Goal: Information Seeking & Learning: Learn about a topic

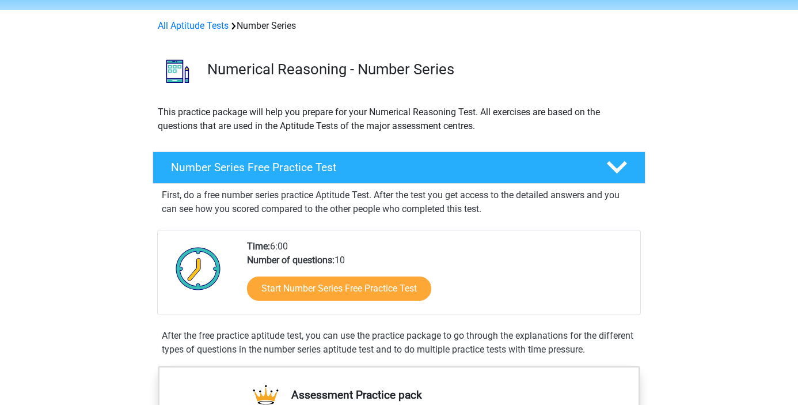
scroll to position [43, 0]
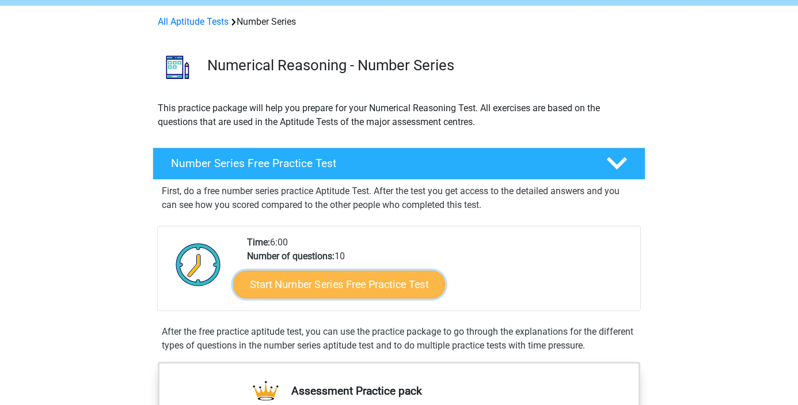
click at [411, 278] on link "Start Number Series Free Practice Test" at bounding box center [339, 284] width 212 height 28
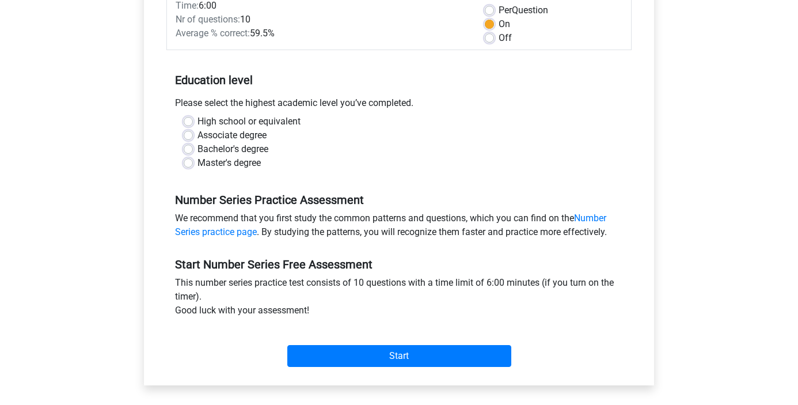
scroll to position [190, 0]
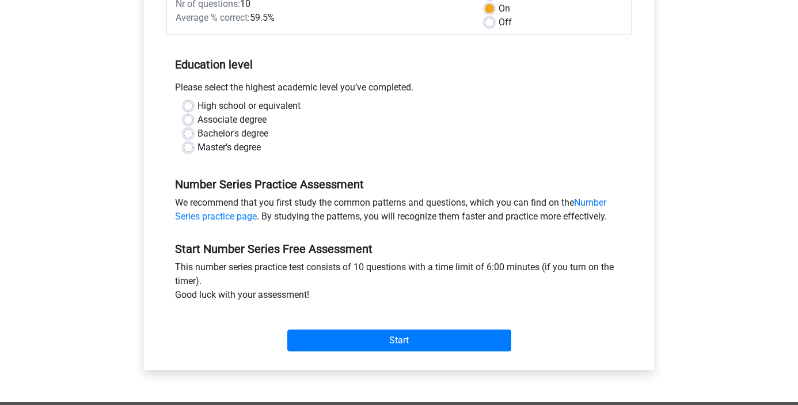
click at [227, 128] on label "Bachelor's degree" at bounding box center [233, 134] width 71 height 14
click at [193, 128] on input "Bachelor's degree" at bounding box center [188, 133] width 9 height 12
radio input "true"
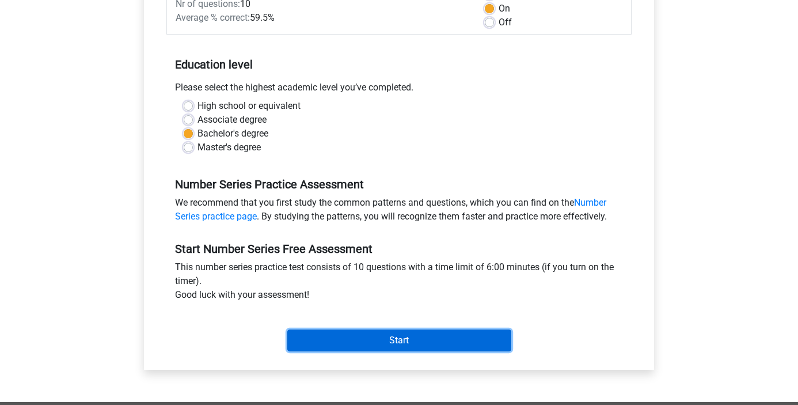
click at [360, 334] on input "Start" at bounding box center [399, 340] width 224 height 22
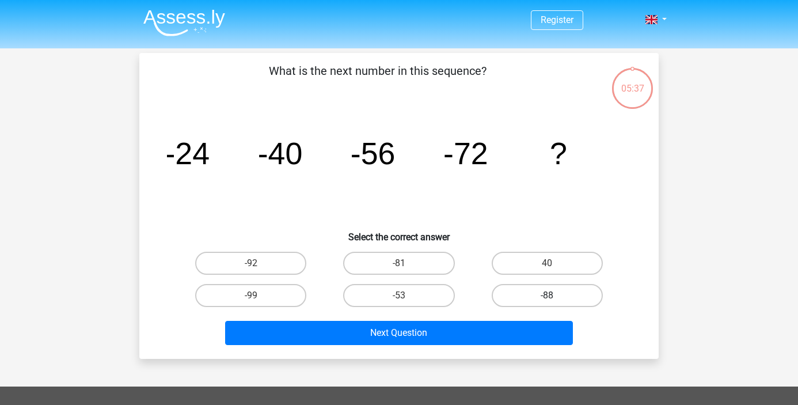
click at [534, 299] on label "-88" at bounding box center [547, 295] width 111 height 23
click at [547, 299] on input "-88" at bounding box center [550, 298] width 7 height 7
radio input "true"
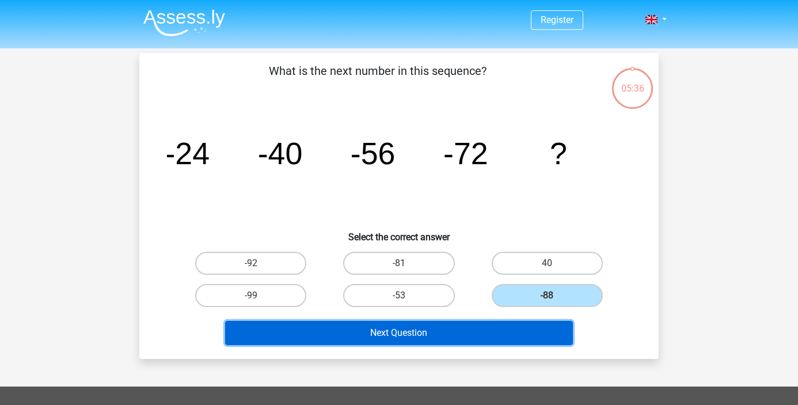
click at [518, 334] on button "Next Question" at bounding box center [399, 333] width 348 height 24
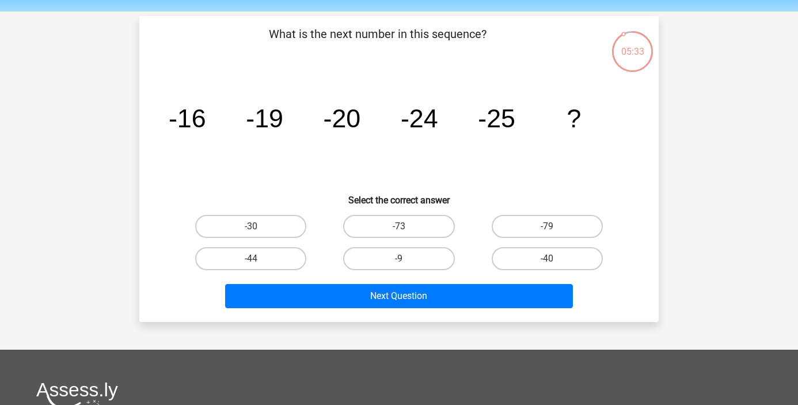
scroll to position [36, 0]
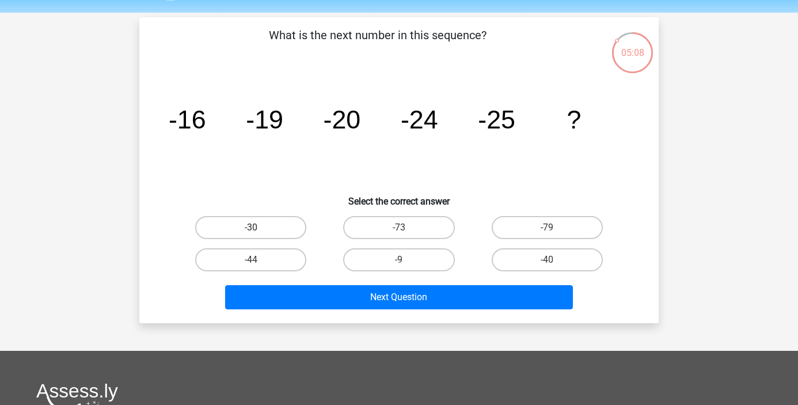
click at [284, 231] on label "-30" at bounding box center [250, 227] width 111 height 23
click at [259, 231] on input "-30" at bounding box center [254, 230] width 7 height 7
radio input "true"
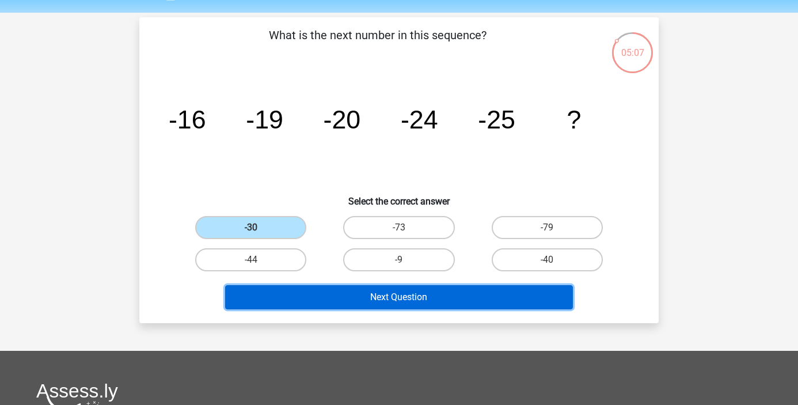
click at [369, 299] on button "Next Question" at bounding box center [399, 297] width 348 height 24
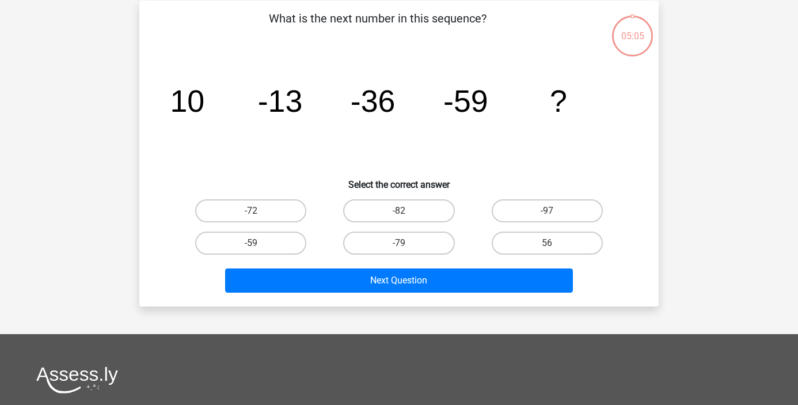
scroll to position [53, 0]
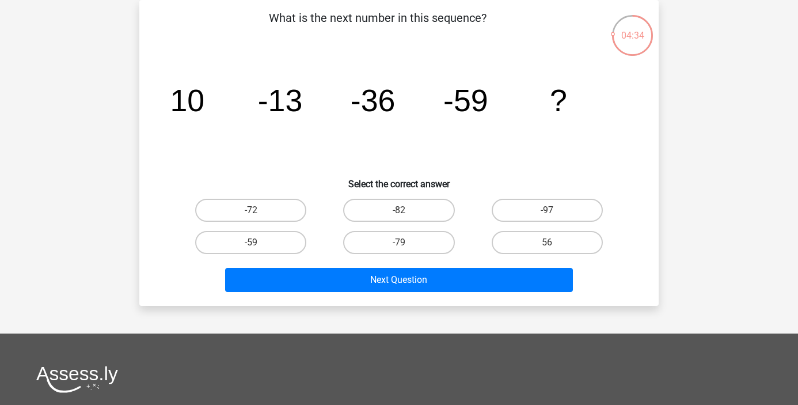
click at [443, 198] on div "-82" at bounding box center [399, 210] width 148 height 32
click at [440, 207] on label "-82" at bounding box center [398, 210] width 111 height 23
click at [407, 210] on input "-82" at bounding box center [402, 213] width 7 height 7
radio input "true"
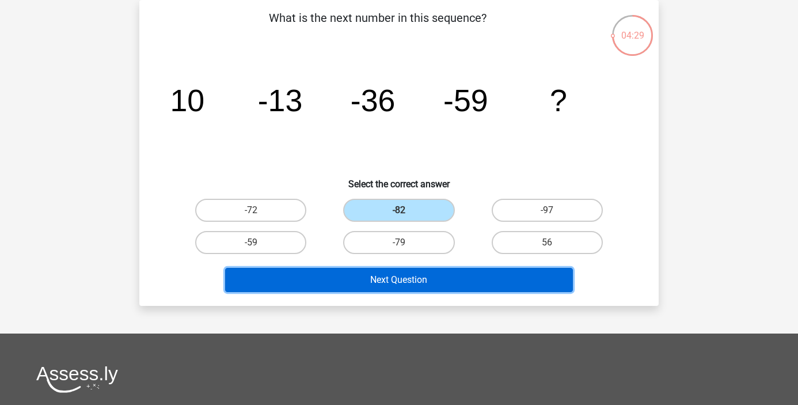
click at [421, 278] on button "Next Question" at bounding box center [399, 280] width 348 height 24
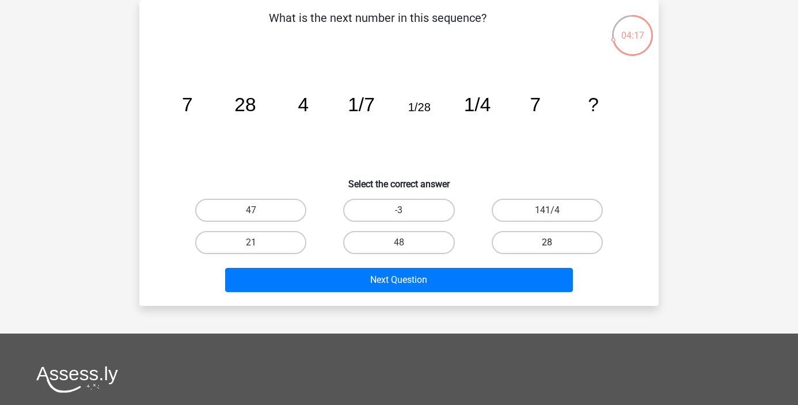
click at [540, 237] on label "28" at bounding box center [547, 242] width 111 height 23
click at [547, 242] on input "28" at bounding box center [550, 245] width 7 height 7
radio input "true"
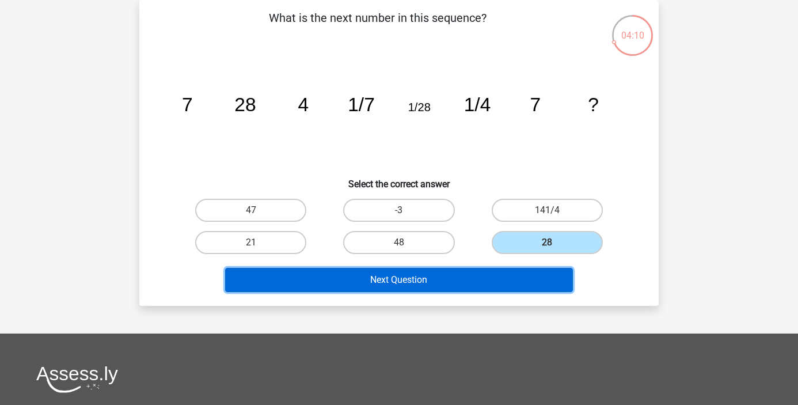
click at [567, 271] on button "Next Question" at bounding box center [399, 280] width 348 height 24
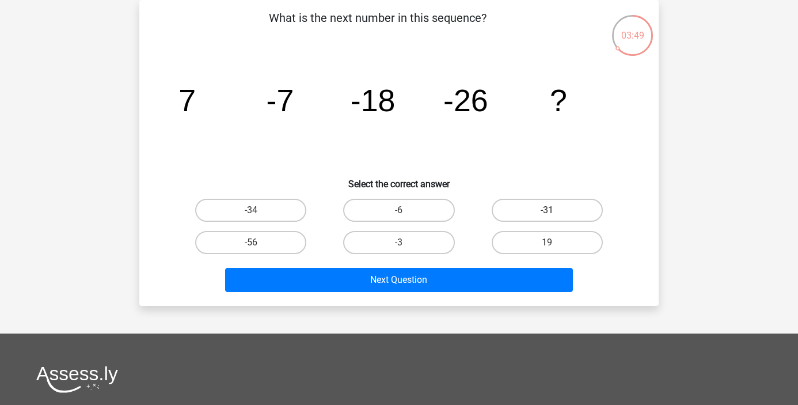
click at [584, 210] on label "-31" at bounding box center [547, 210] width 111 height 23
click at [555, 210] on input "-31" at bounding box center [550, 213] width 7 height 7
radio input "true"
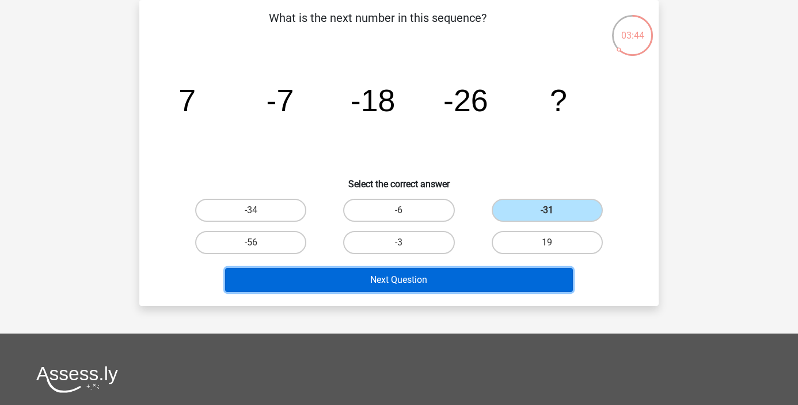
click at [526, 287] on button "Next Question" at bounding box center [399, 280] width 348 height 24
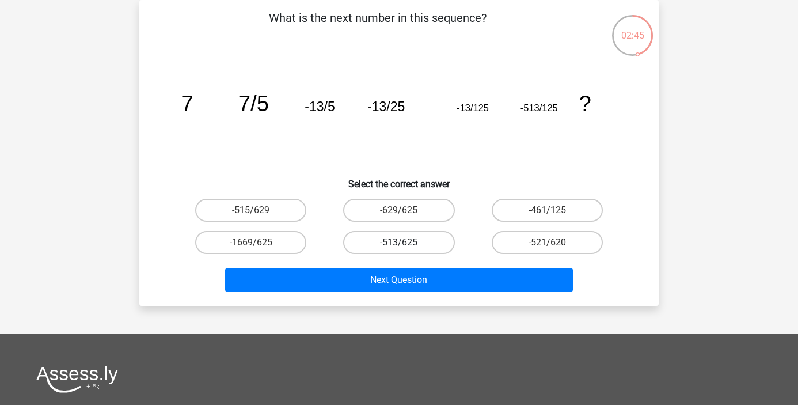
click at [421, 236] on label "-513/625" at bounding box center [398, 242] width 111 height 23
click at [407, 242] on input "-513/625" at bounding box center [402, 245] width 7 height 7
radio input "true"
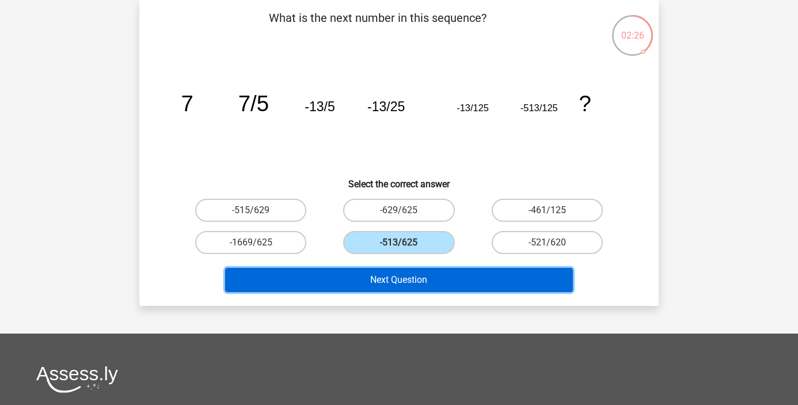
click at [420, 272] on button "Next Question" at bounding box center [399, 280] width 348 height 24
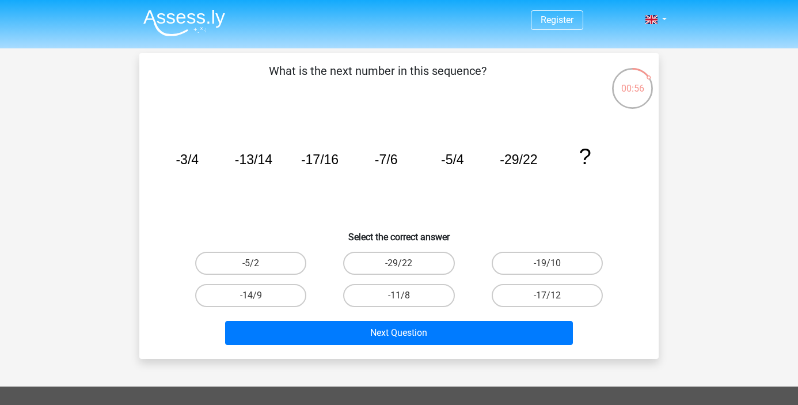
scroll to position [6, 0]
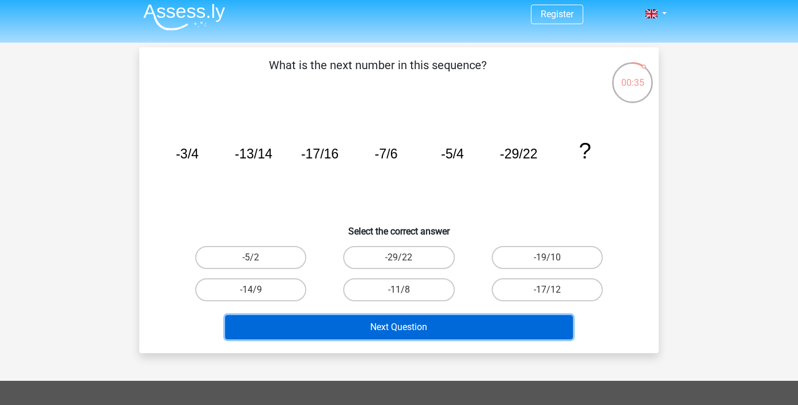
click at [421, 324] on button "Next Question" at bounding box center [399, 327] width 348 height 24
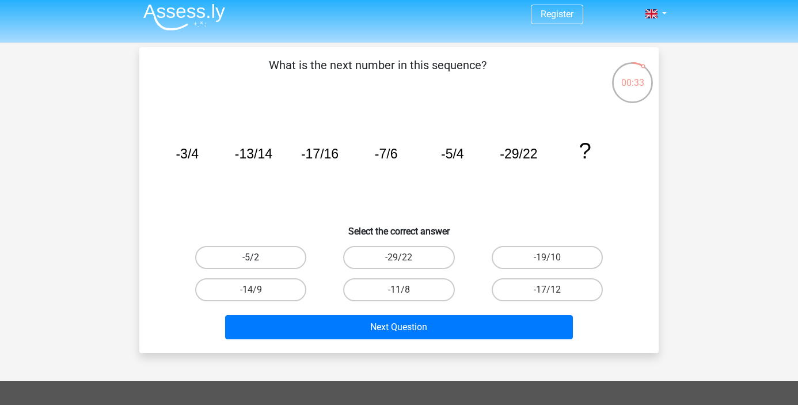
click at [302, 263] on label "-5/2" at bounding box center [250, 257] width 111 height 23
click at [259, 263] on input "-5/2" at bounding box center [254, 260] width 7 height 7
radio input "true"
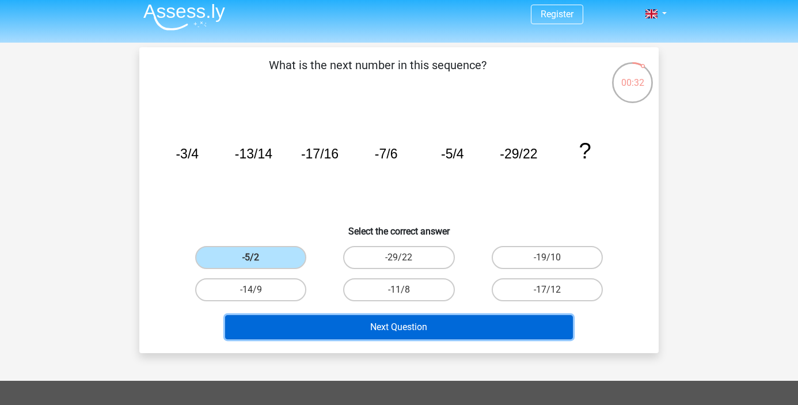
click at [365, 319] on button "Next Question" at bounding box center [399, 327] width 348 height 24
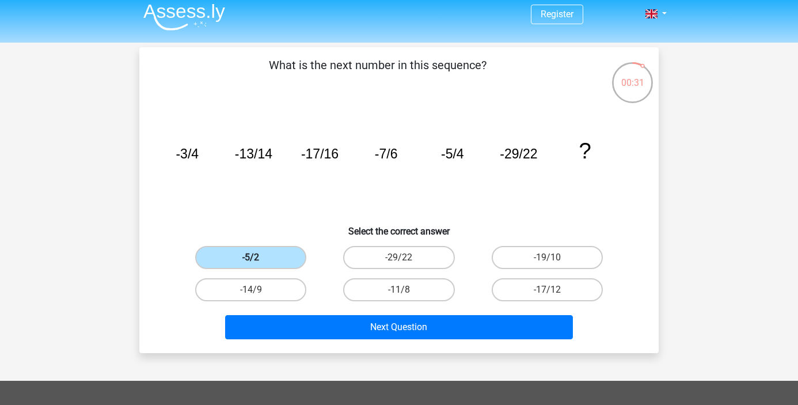
click at [283, 255] on label "-5/2" at bounding box center [250, 257] width 111 height 23
click at [259, 257] on input "-5/2" at bounding box center [254, 260] width 7 height 7
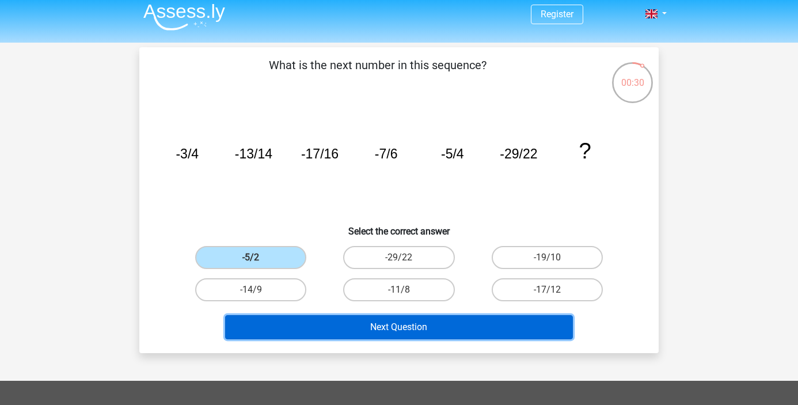
click at [354, 334] on button "Next Question" at bounding box center [399, 327] width 348 height 24
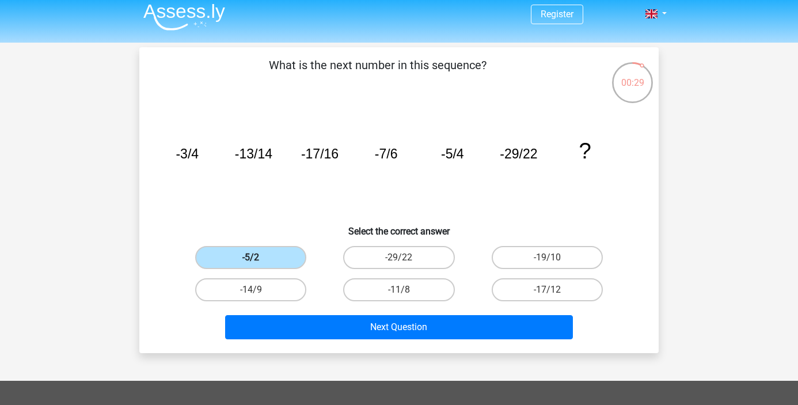
click at [272, 264] on label "-5/2" at bounding box center [250, 257] width 111 height 23
click at [259, 264] on input "-5/2" at bounding box center [254, 260] width 7 height 7
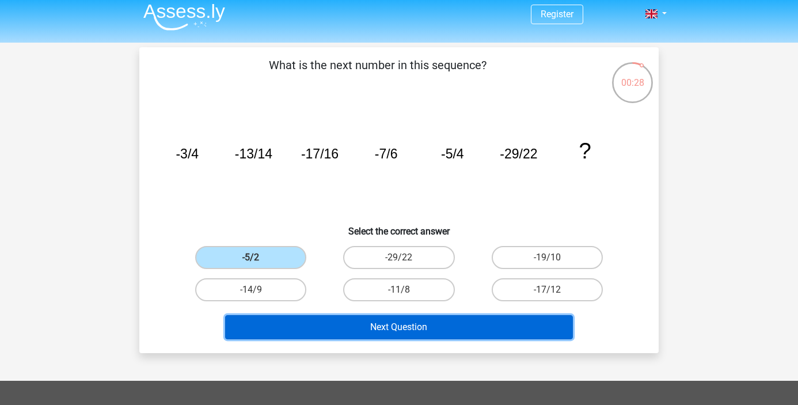
click at [350, 329] on button "Next Question" at bounding box center [399, 327] width 348 height 24
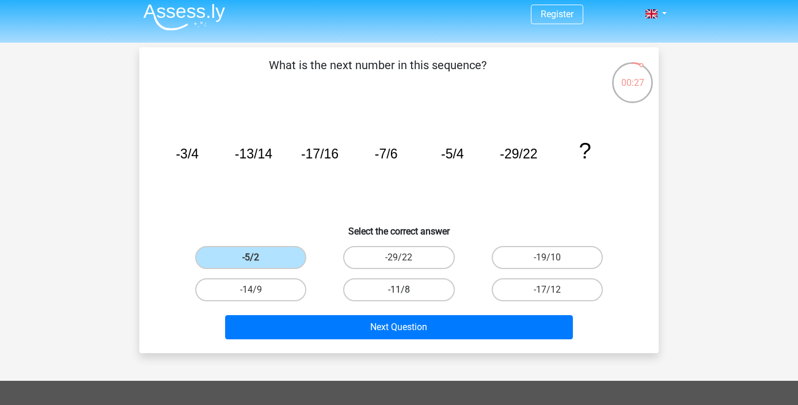
click at [393, 297] on label "-11/8" at bounding box center [398, 289] width 111 height 23
click at [399, 297] on input "-11/8" at bounding box center [402, 293] width 7 height 7
radio input "true"
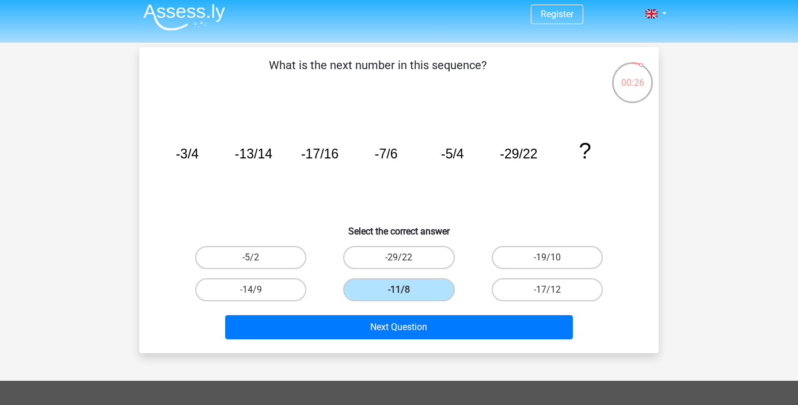
click at [393, 304] on div "-11/8" at bounding box center [399, 290] width 148 height 32
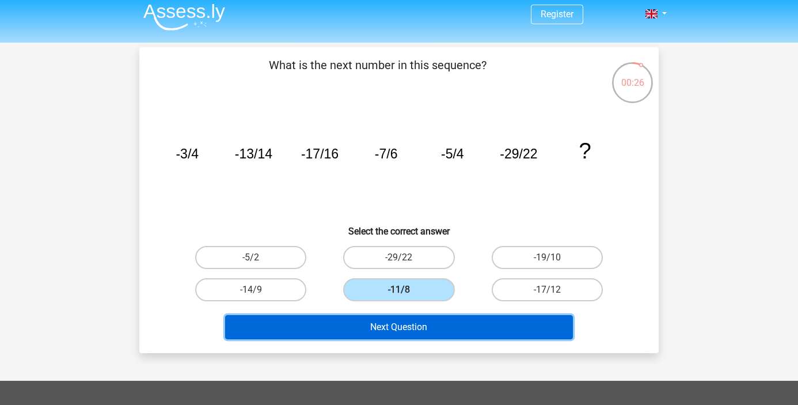
click at [393, 328] on button "Next Question" at bounding box center [399, 327] width 348 height 24
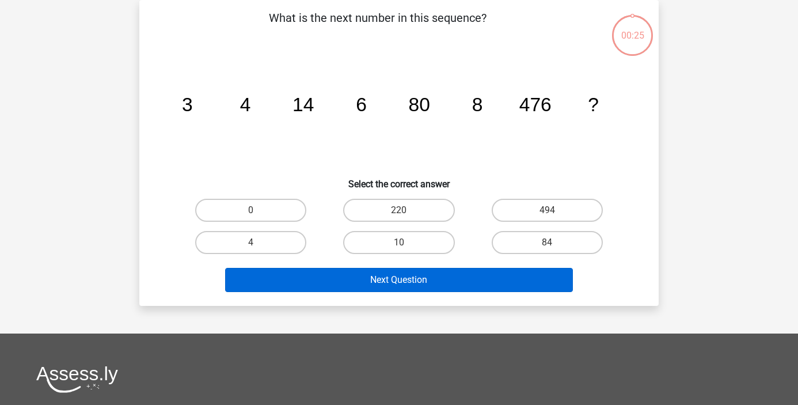
scroll to position [38, 0]
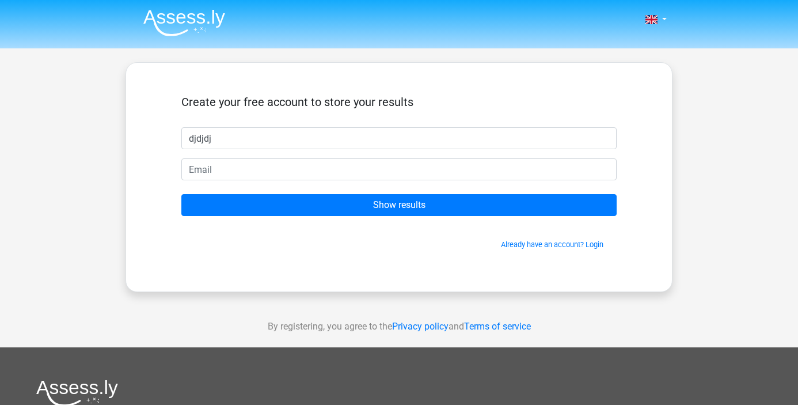
type input "djdjdj"
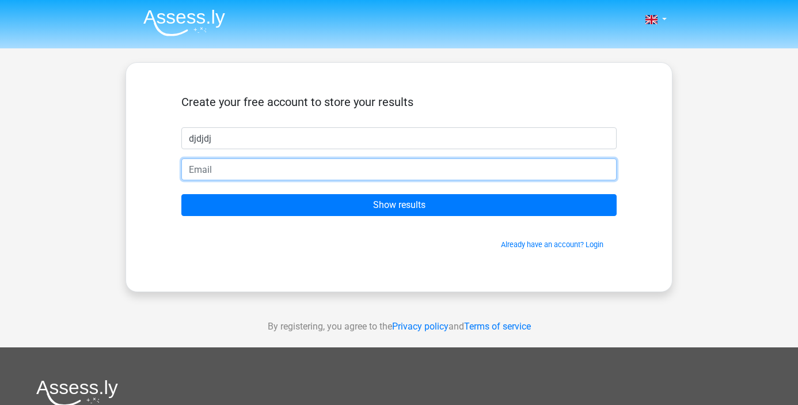
click at [354, 158] on input "email" at bounding box center [398, 169] width 435 height 22
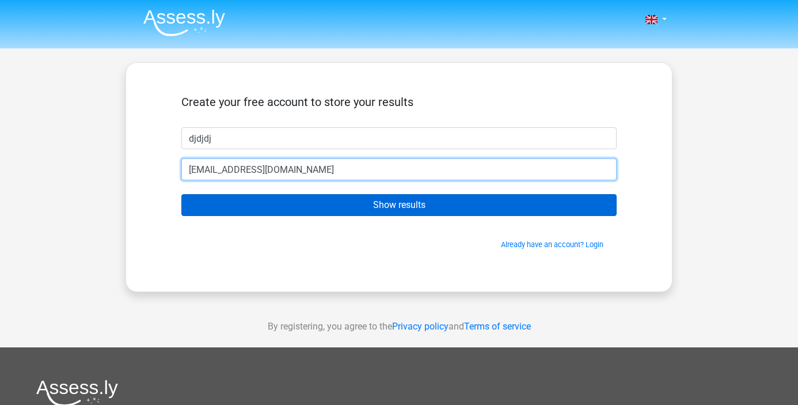
type input "snsnnsnsn@gmail.com"
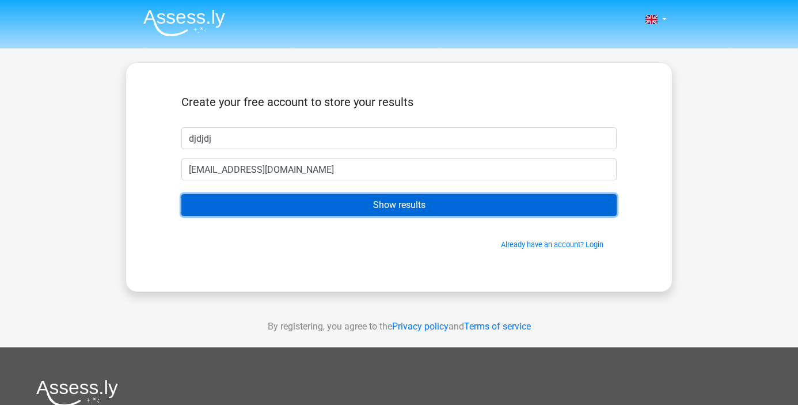
click at [350, 194] on input "Show results" at bounding box center [398, 205] width 435 height 22
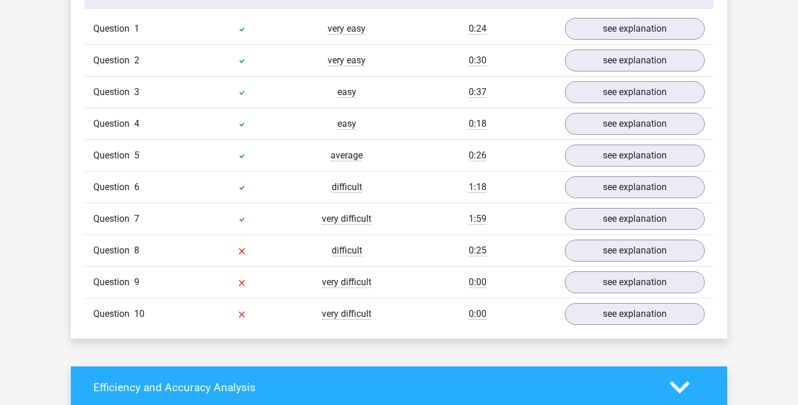
scroll to position [965, 0]
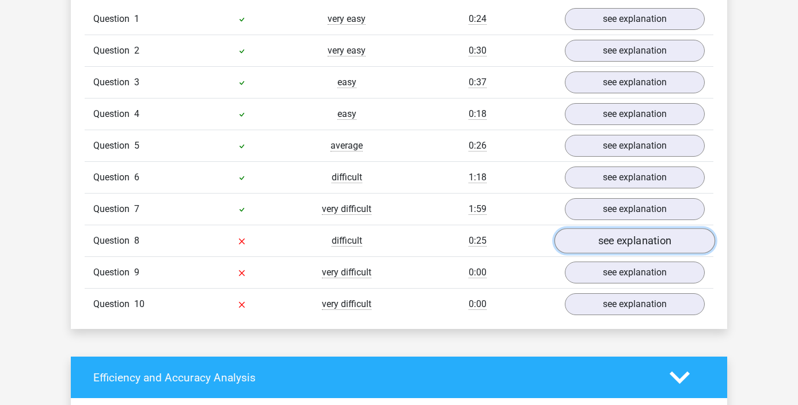
click at [626, 237] on link "see explanation" at bounding box center [635, 240] width 161 height 25
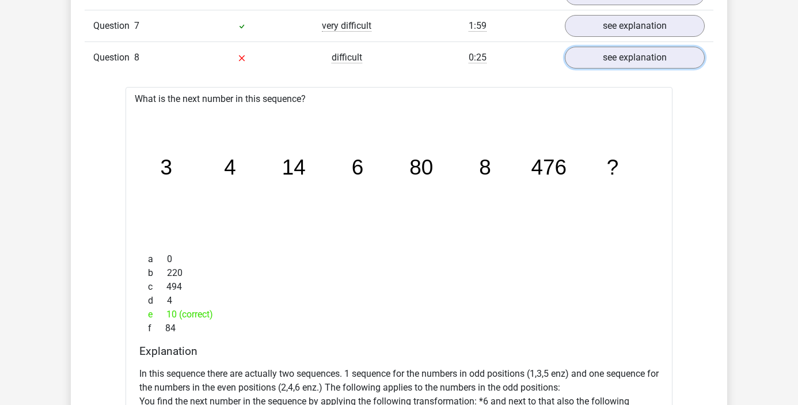
scroll to position [1115, 0]
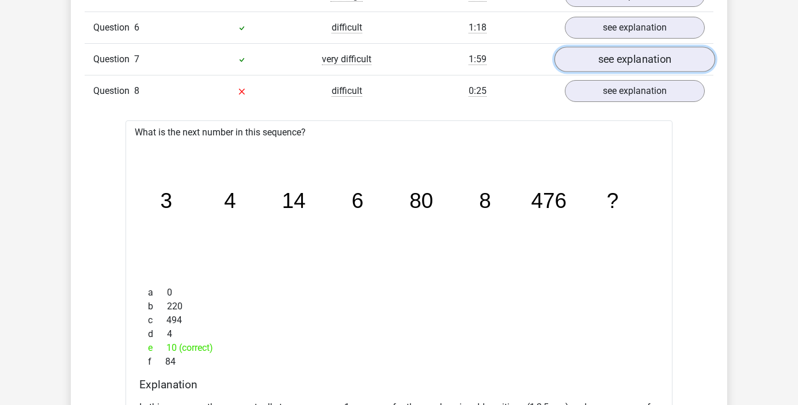
click at [609, 60] on link "see explanation" at bounding box center [635, 59] width 161 height 25
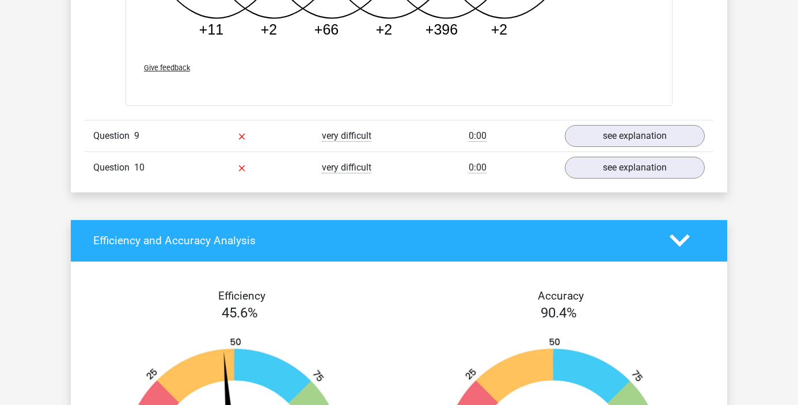
scroll to position [2400, 0]
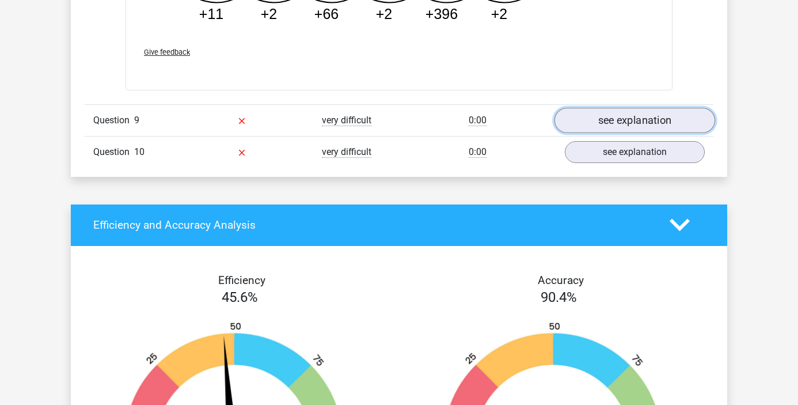
click at [606, 119] on link "see explanation" at bounding box center [635, 120] width 161 height 25
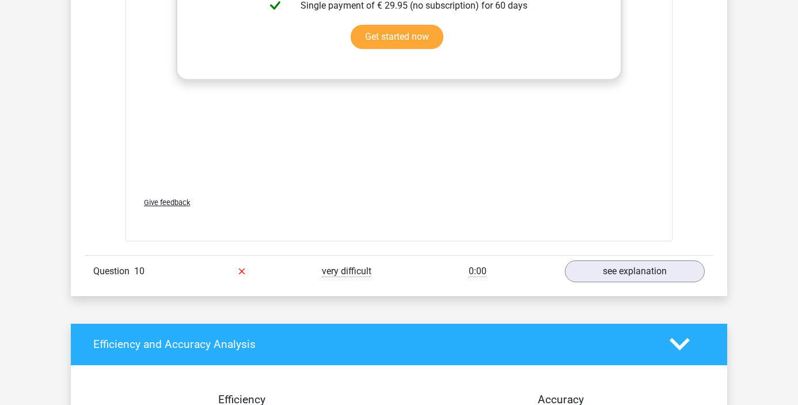
scroll to position [3121, 0]
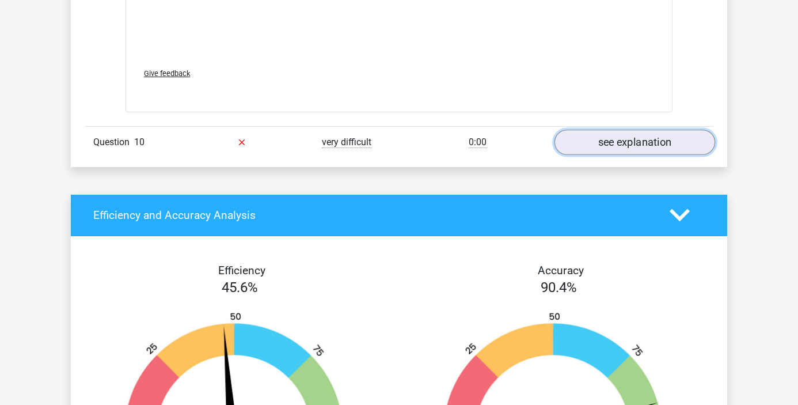
click at [610, 137] on link "see explanation" at bounding box center [635, 142] width 161 height 25
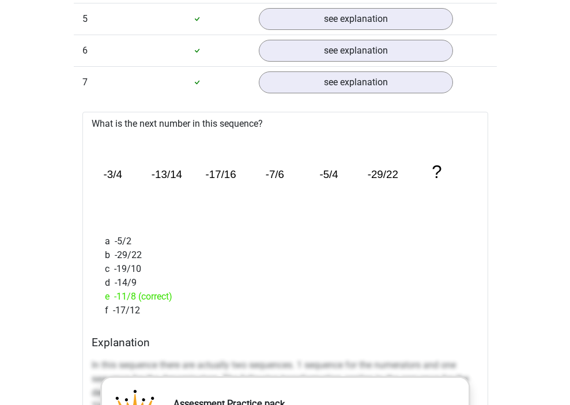
scroll to position [1127, 0]
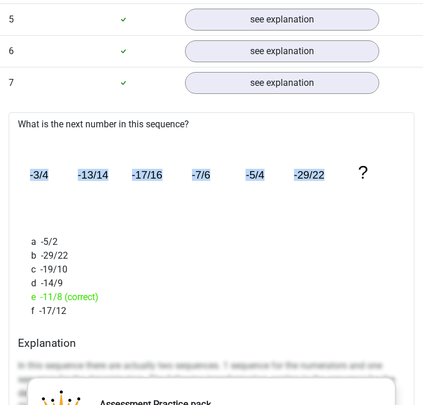
drag, startPoint x: 25, startPoint y: 173, endPoint x: 328, endPoint y: 170, distance: 302.9
click at [328, 170] on icon "image/svg+xml -3/4 -13/14 -17/16 -7/6 -5/4 -29/22 ?" at bounding box center [211, 178] width 378 height 94
copy g "-3/4 -13/14 -17/16 -7/6 -5/4 -29/22"
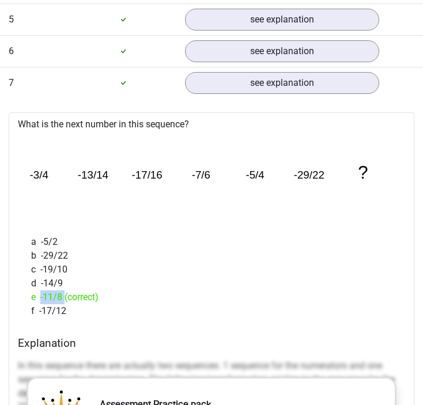
drag, startPoint x: 61, startPoint y: 299, endPoint x: 40, endPoint y: 299, distance: 20.7
click at [40, 299] on div "e -11/8 (correct)" at bounding box center [211, 297] width 378 height 14
copy div "-11/8"
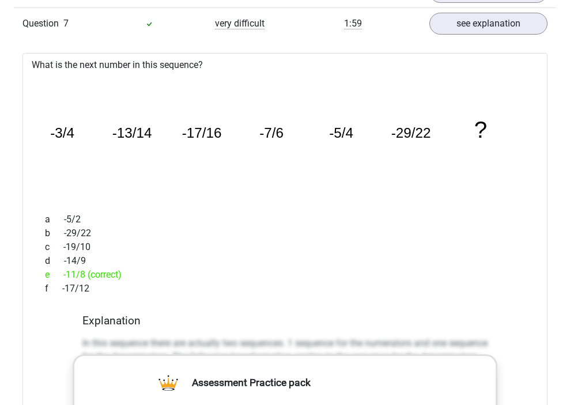
click at [249, 160] on icon "image/svg+xml -3/4 -13/14 -17/16 -7/6 -5/4 -29/22 ?" at bounding box center [285, 138] width 488 height 122
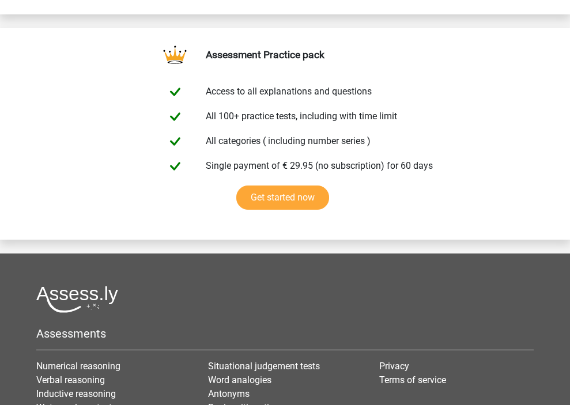
scroll to position [4745, 0]
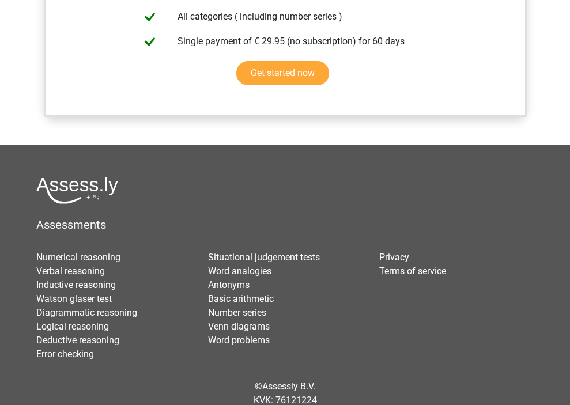
scroll to position [1002, 0]
